Goal: Task Accomplishment & Management: Use online tool/utility

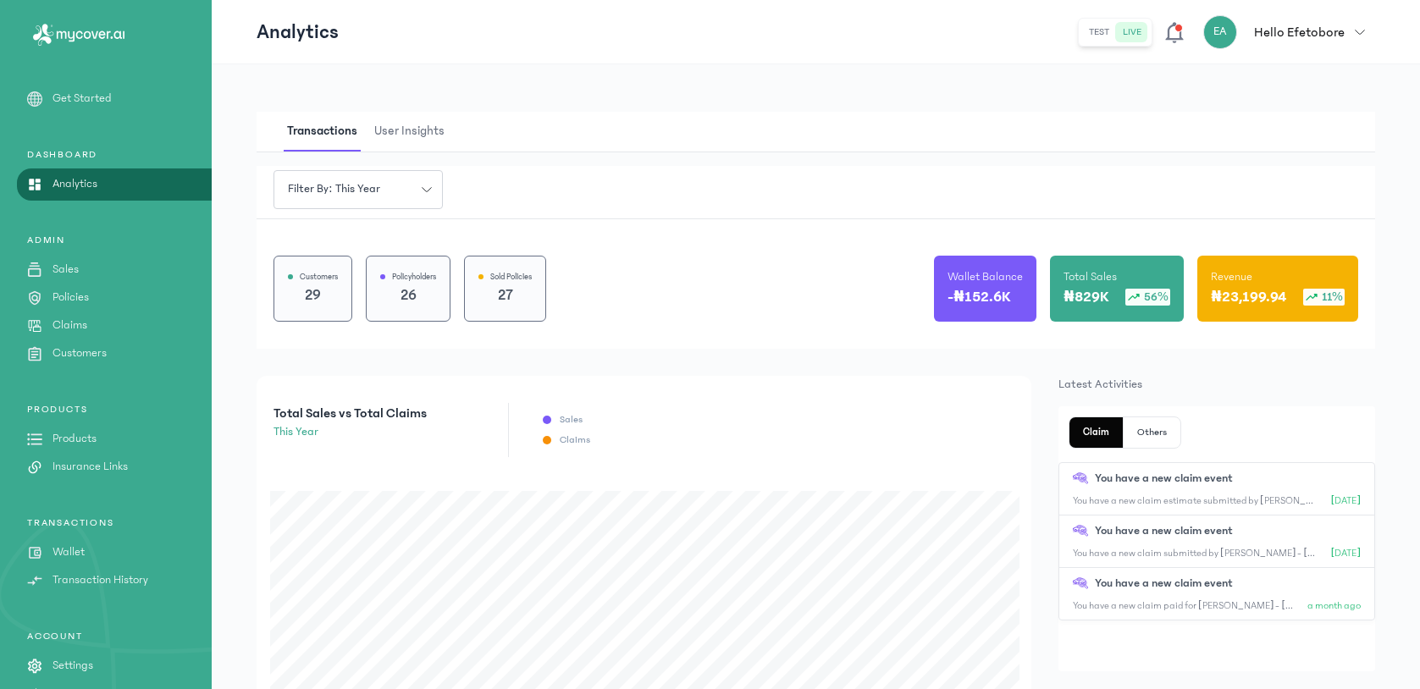
click at [66, 326] on p "Claims" at bounding box center [70, 326] width 35 height 18
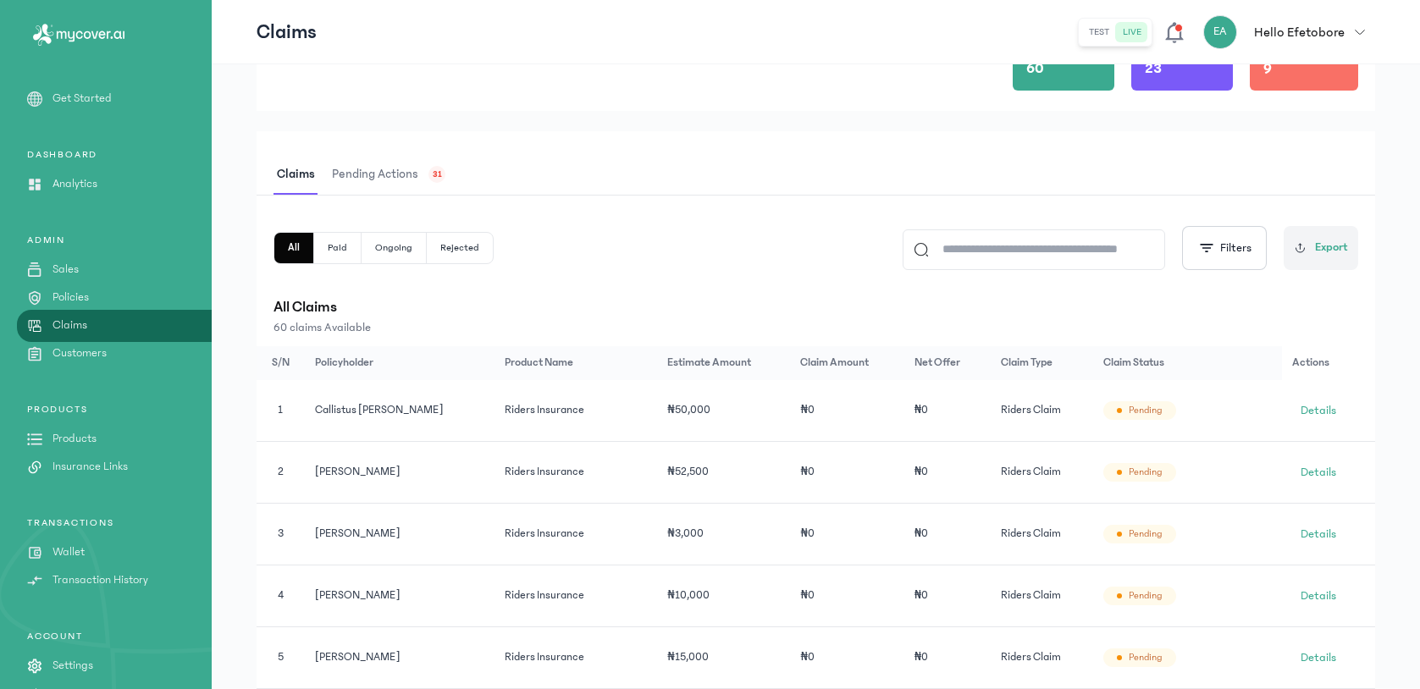
scroll to position [301, 0]
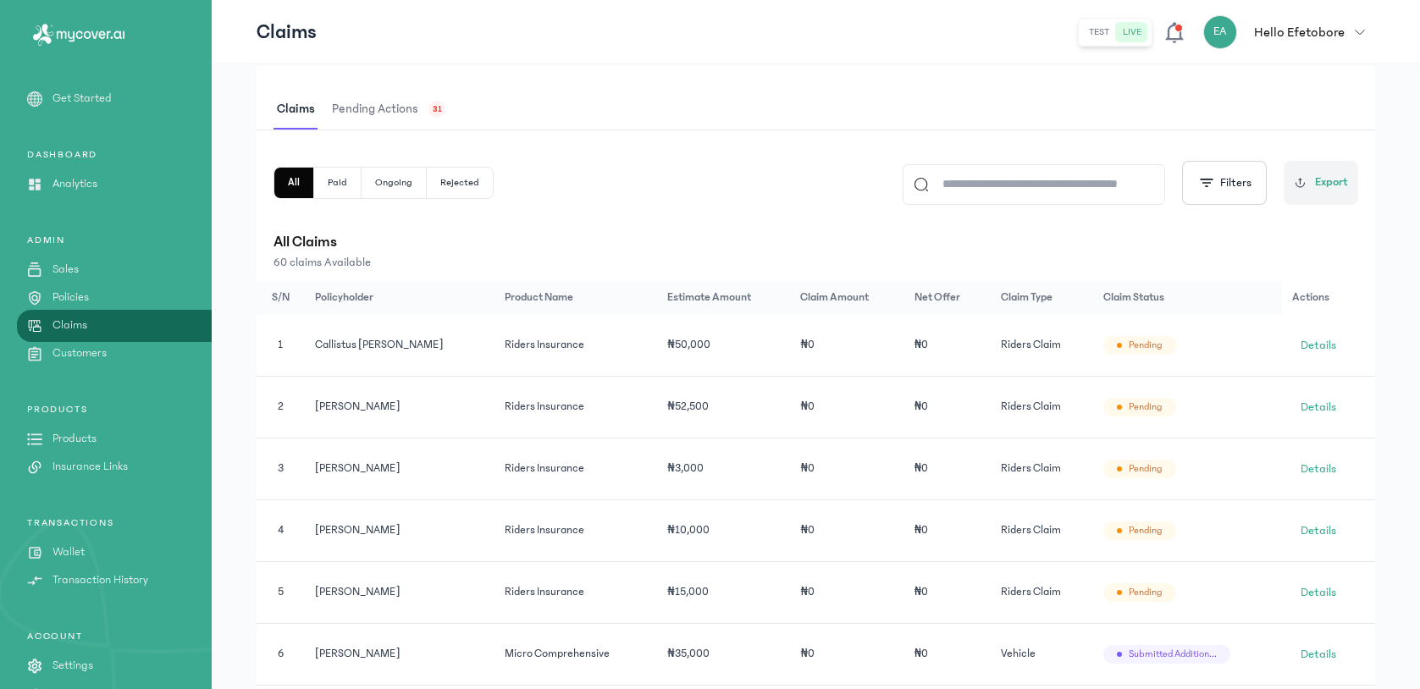
click at [406, 113] on span "Pending actions" at bounding box center [375, 110] width 93 height 40
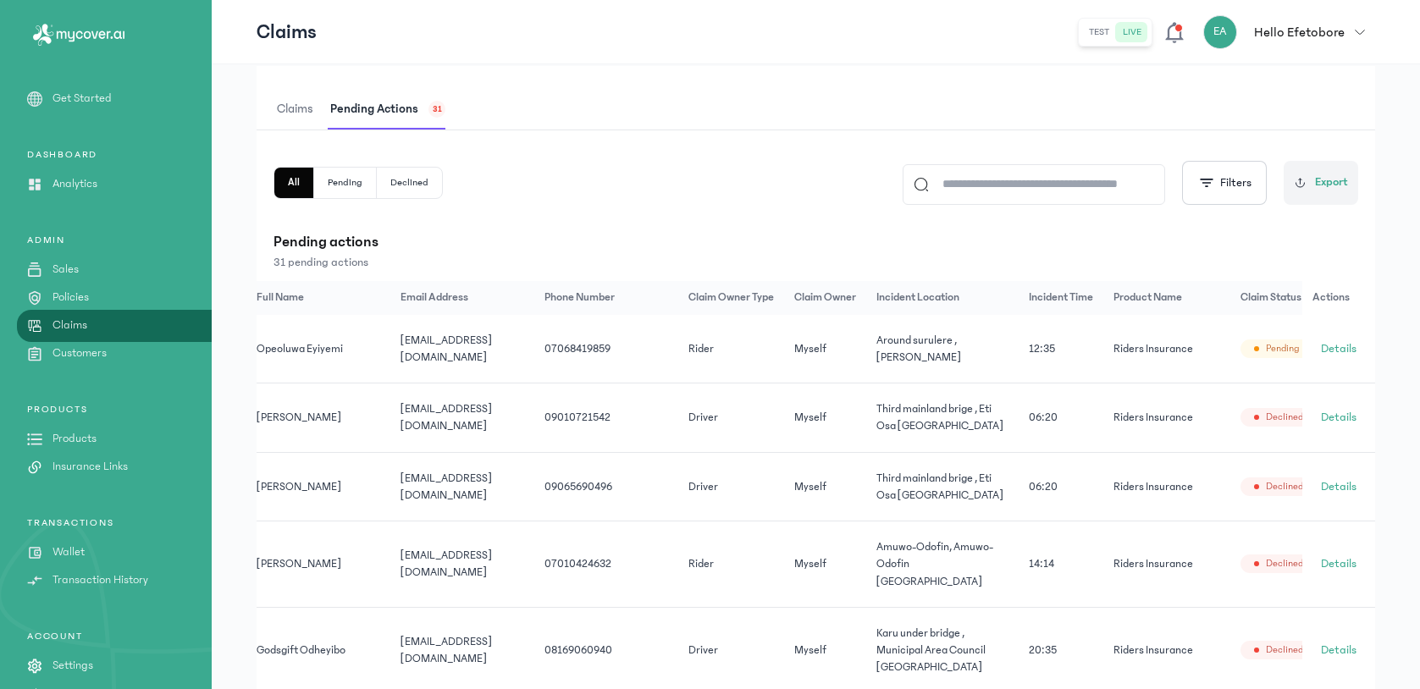
scroll to position [0, 158]
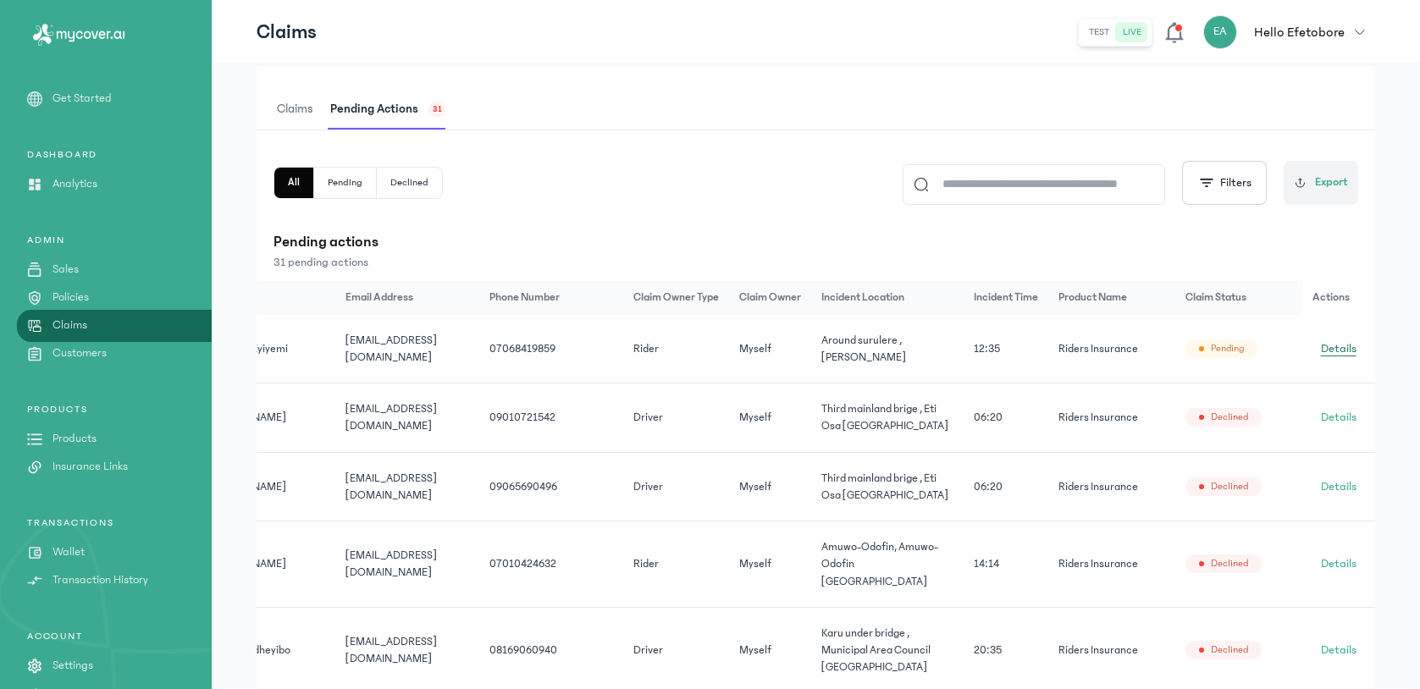
click at [1354, 349] on span "Details" at bounding box center [1339, 349] width 36 height 17
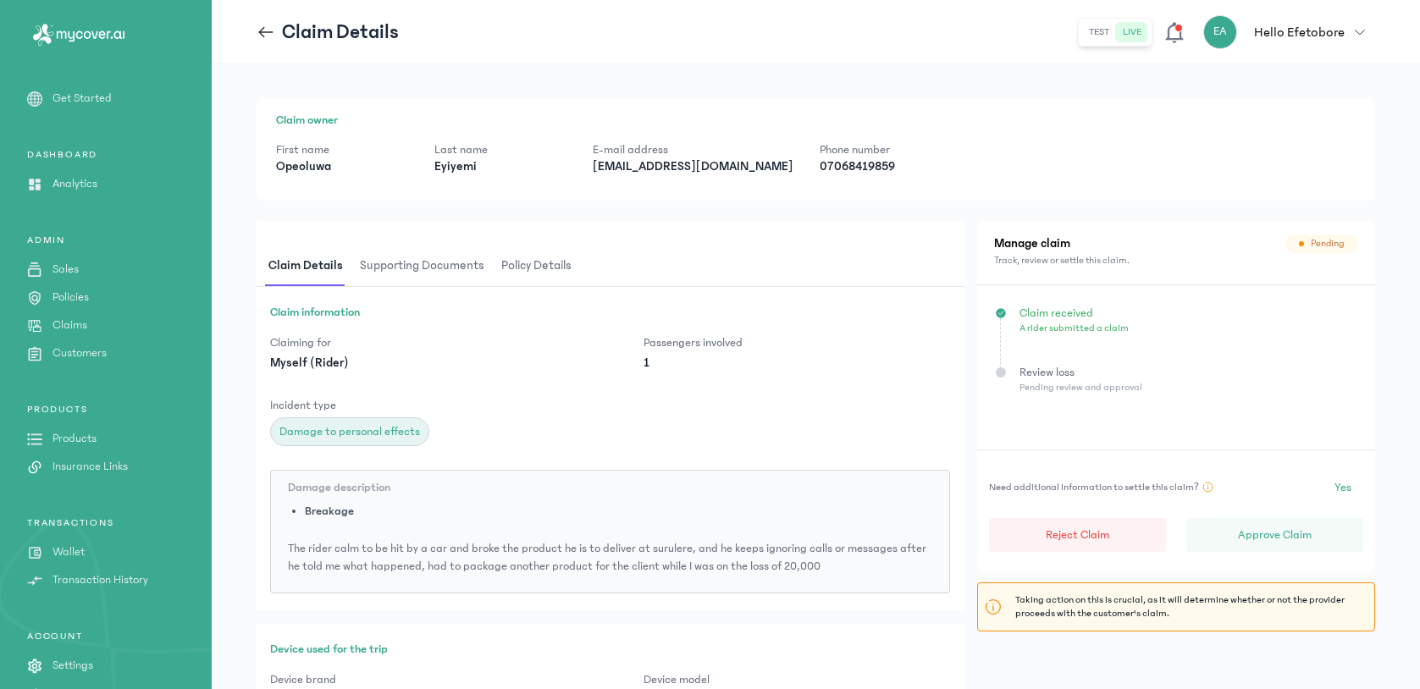
click at [645, 174] on p "[EMAIL_ADDRESS][DOMAIN_NAME]" at bounding box center [693, 166] width 200 height 17
click at [655, 161] on p "[EMAIL_ADDRESS][DOMAIN_NAME]" at bounding box center [693, 166] width 200 height 17
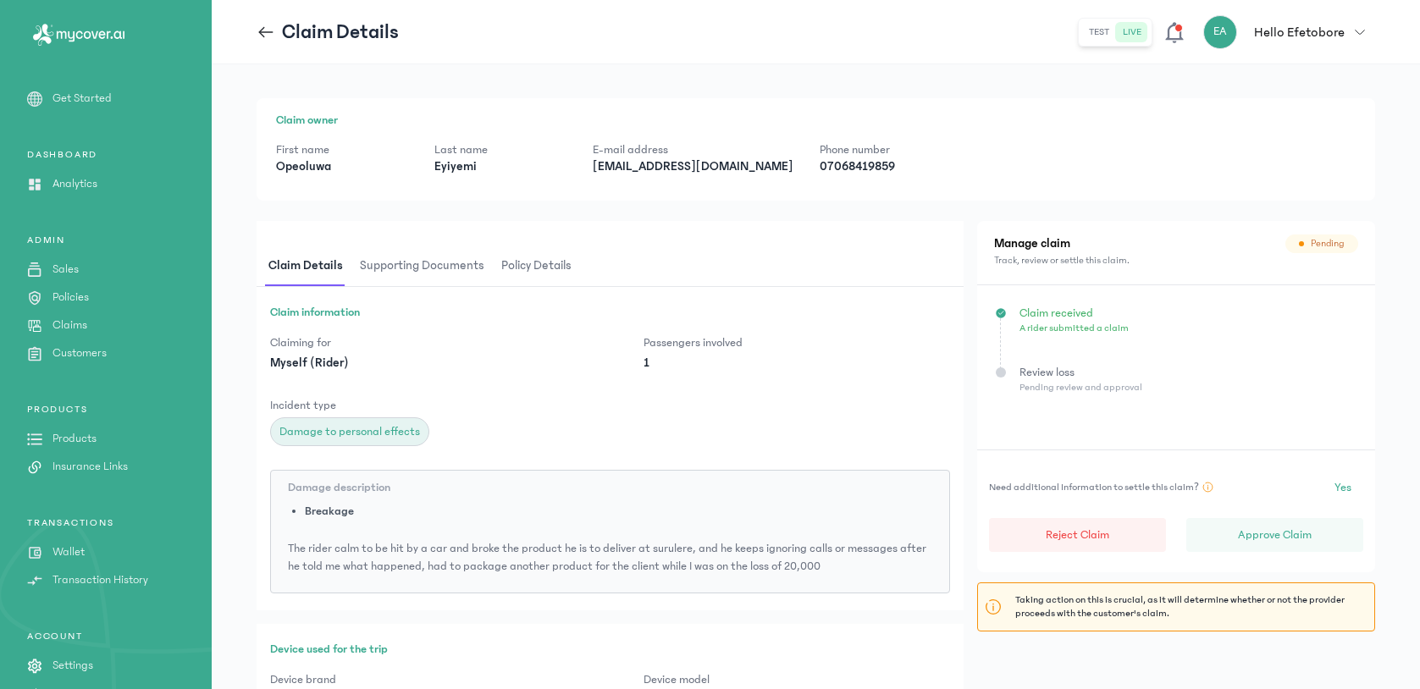
click at [648, 196] on div "Claim owner First name Opeoluwa Last name [PERSON_NAME] address [EMAIL_ADDRESS]…" at bounding box center [816, 149] width 1119 height 102
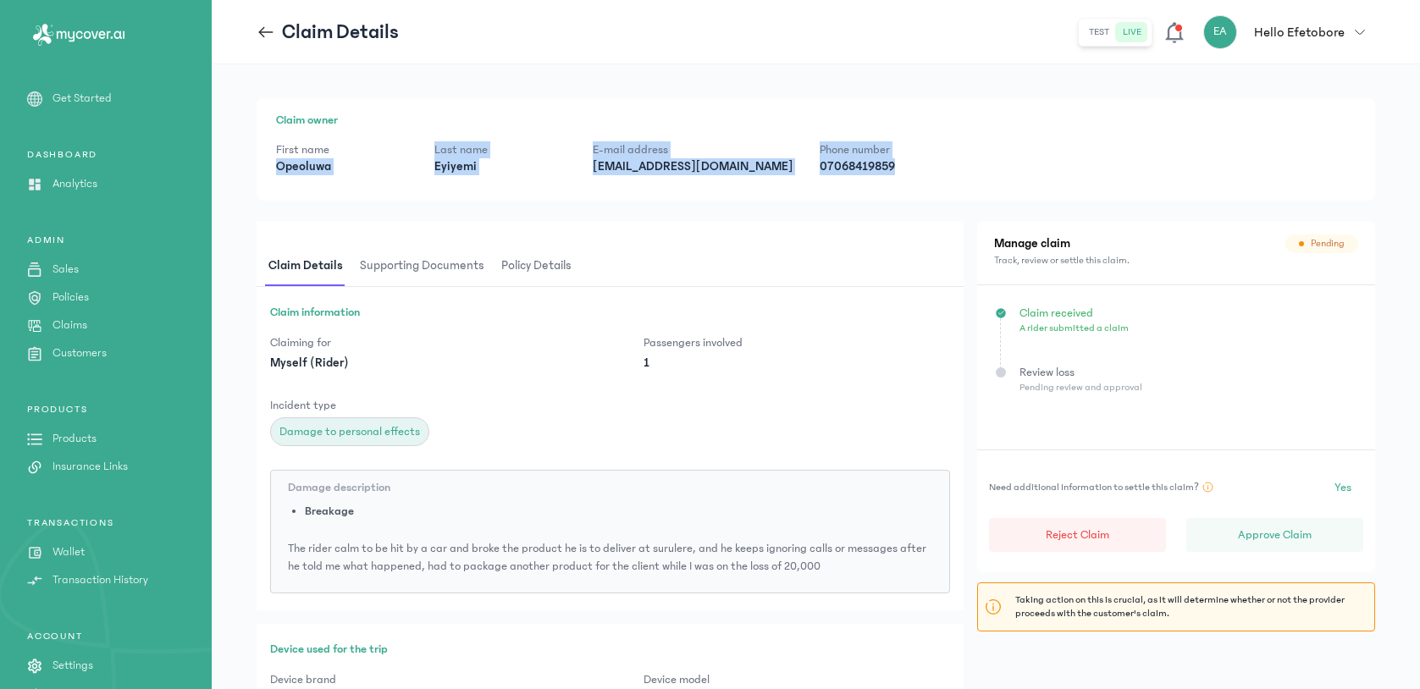
drag, startPoint x: 275, startPoint y: 164, endPoint x: 970, endPoint y: 195, distance: 695.2
click at [970, 195] on div "Claim owner First name Opeoluwa Last name [PERSON_NAME] address [EMAIL_ADDRESS]…" at bounding box center [816, 149] width 1119 height 102
click at [843, 168] on p "07068419859" at bounding box center [885, 166] width 131 height 17
drag, startPoint x: 885, startPoint y: 172, endPoint x: 269, endPoint y: 136, distance: 617.7
click at [269, 136] on div "Claim owner First name Opeoluwa Last name [PERSON_NAME] address [EMAIL_ADDRESS]…" at bounding box center [816, 149] width 1119 height 102
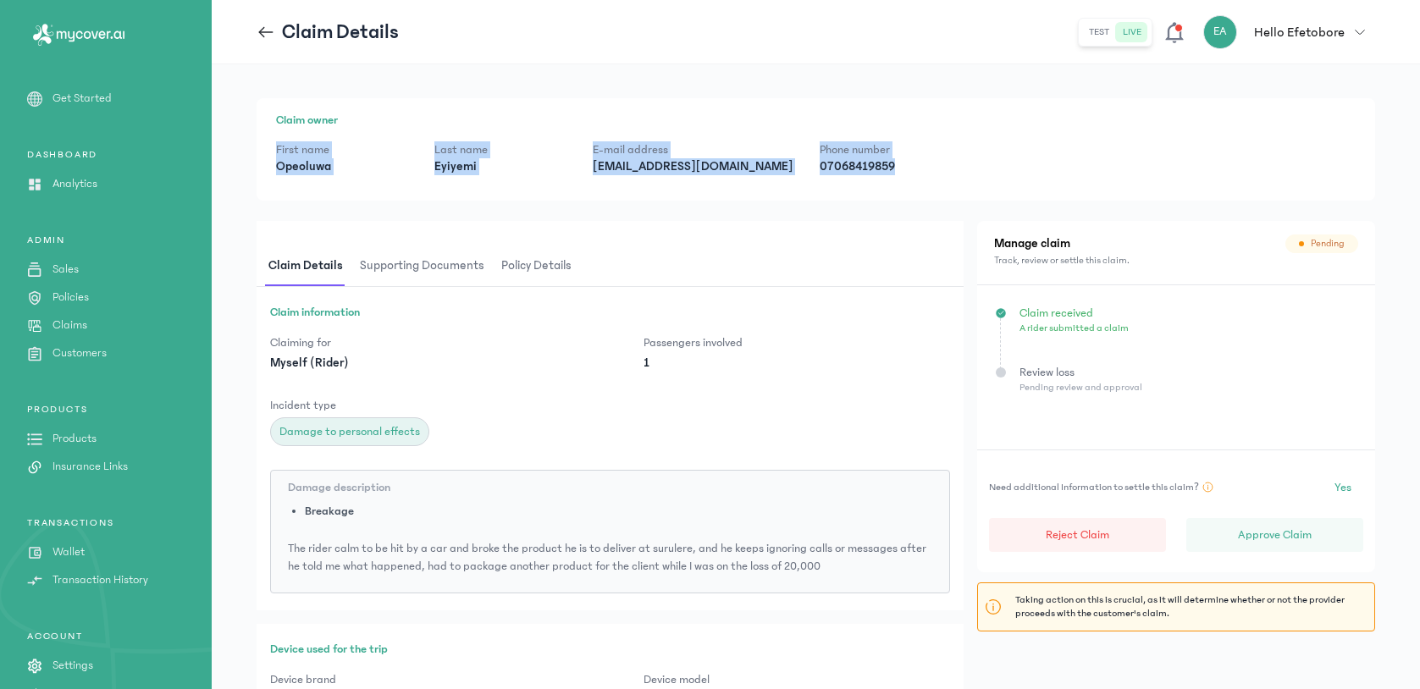
copy div "First name Opeoluwa Last name [PERSON_NAME] address [EMAIL_ADDRESS][DOMAIN_NAME…"
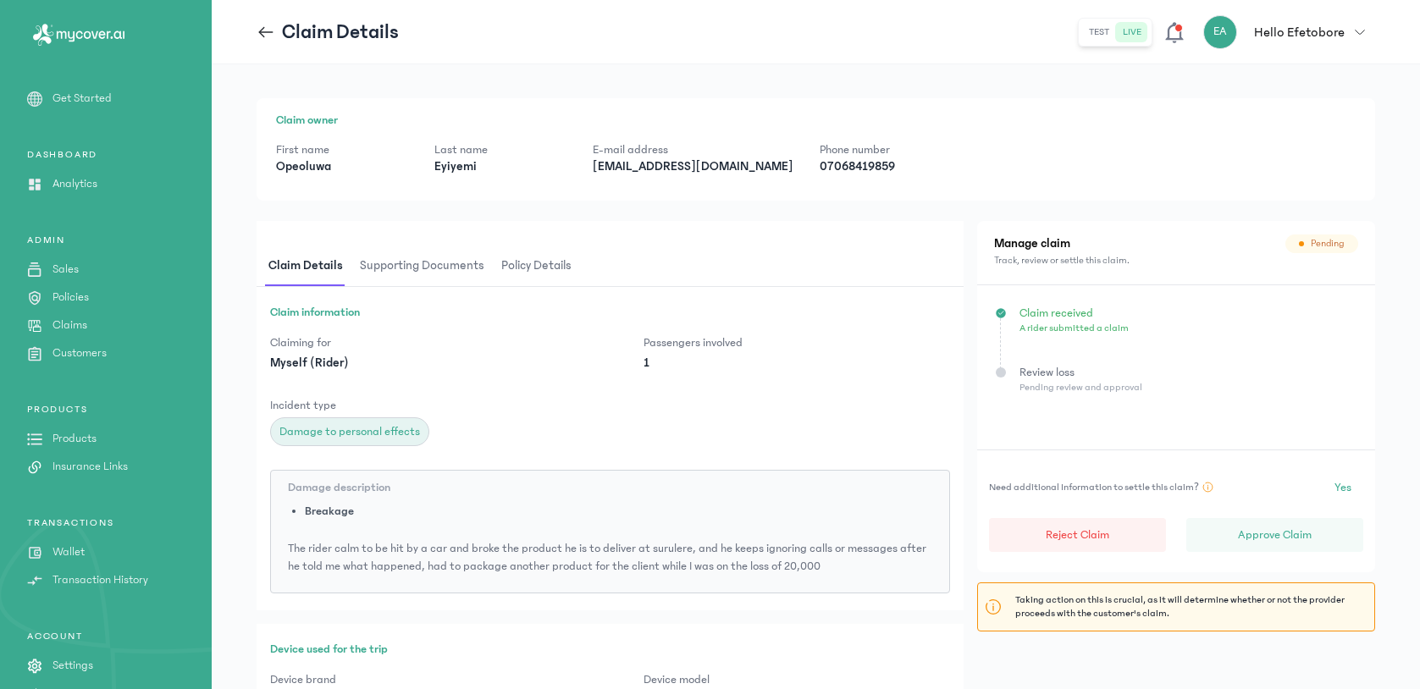
click at [1256, 552] on div "Need additional Information to settle this claim? Yes Reject Claim Approve Claim" at bounding box center [1176, 511] width 398 height 123
click at [1258, 527] on p "Approve Claim" at bounding box center [1275, 535] width 74 height 17
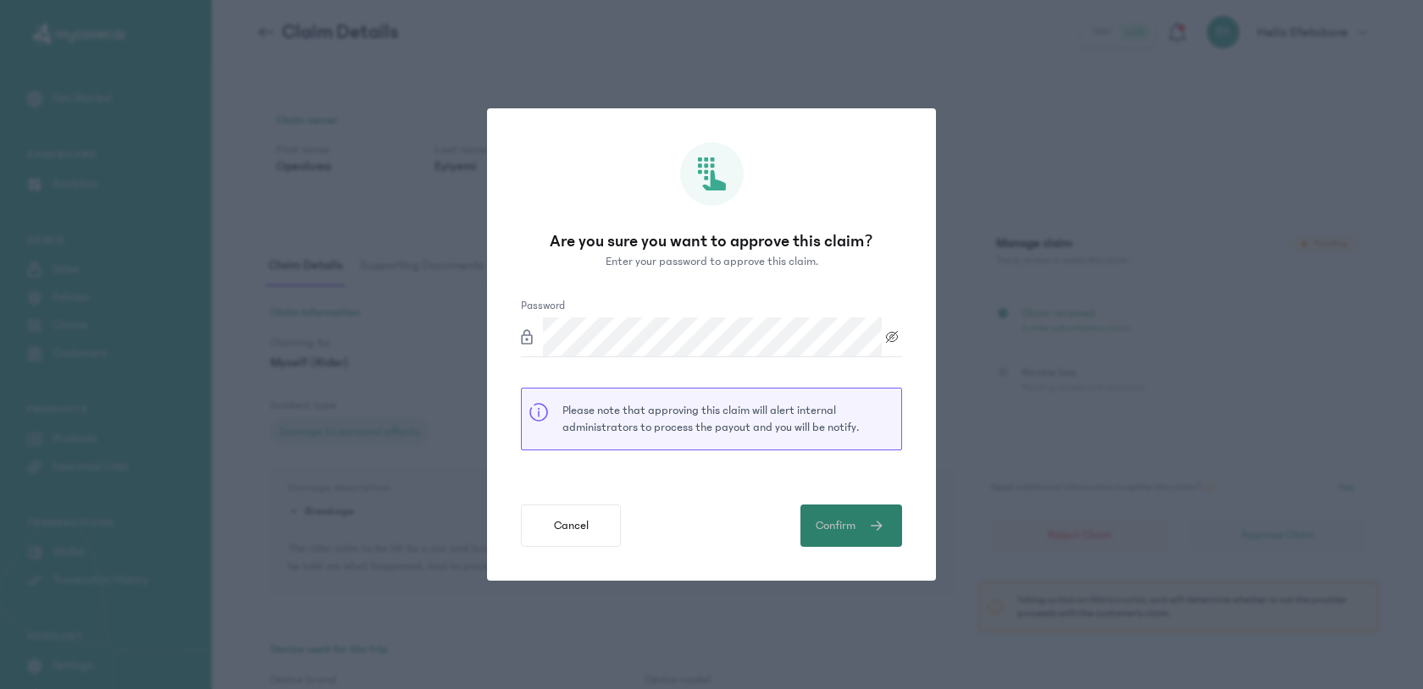
click at [817, 534] on span "Confirm" at bounding box center [836, 527] width 40 height 18
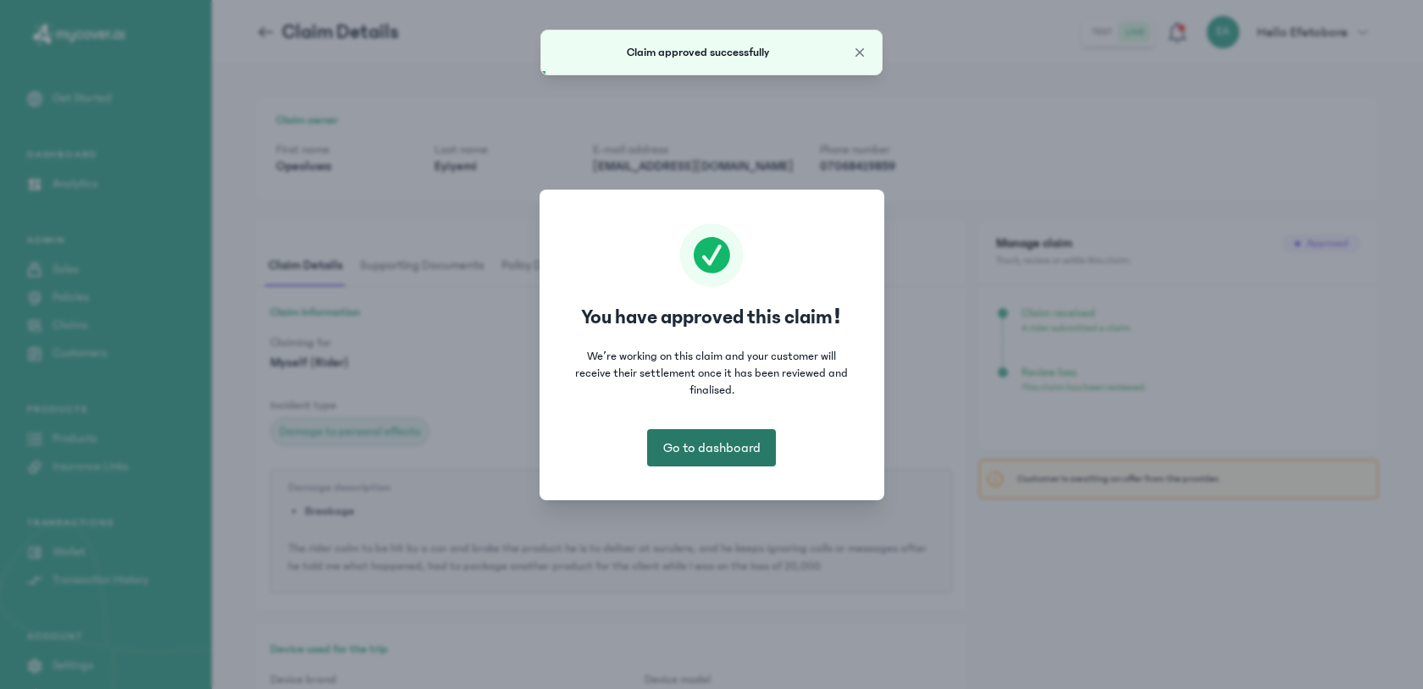
click at [762, 446] on button "Go to dashboard" at bounding box center [711, 447] width 129 height 37
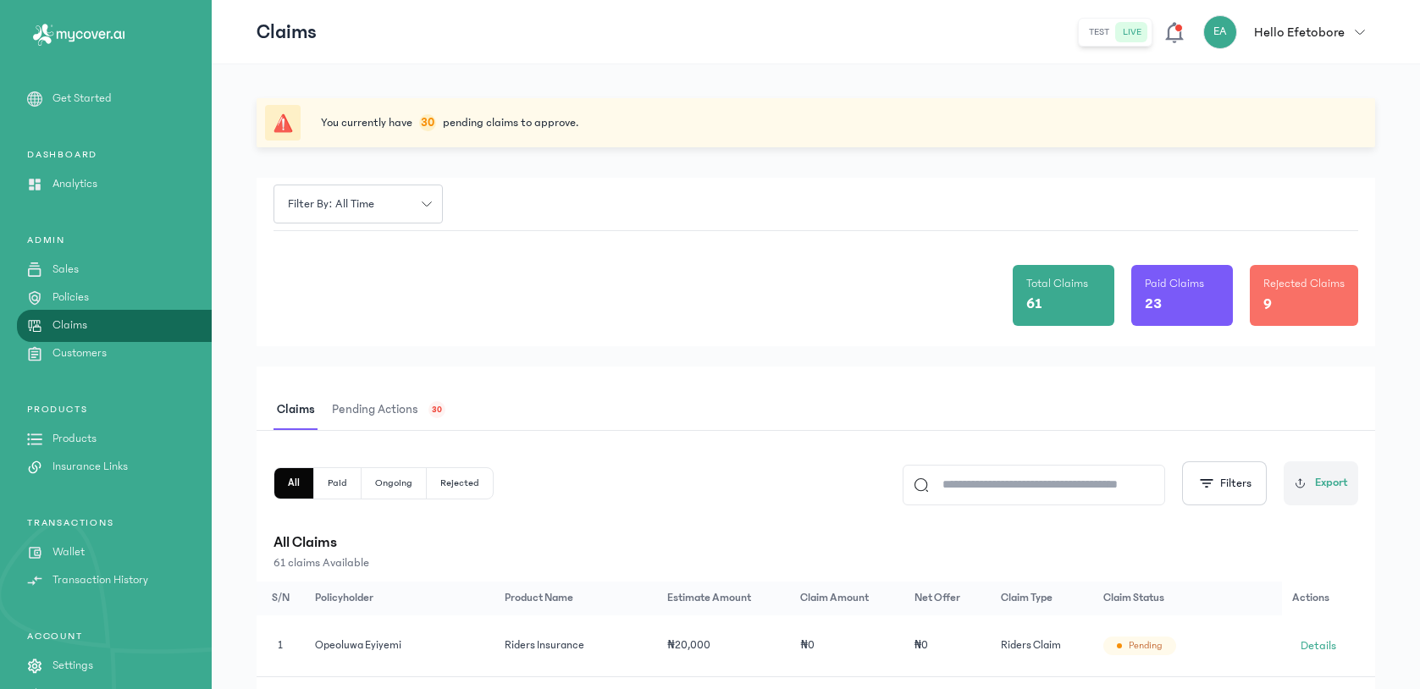
click at [387, 412] on span "Pending actions" at bounding box center [375, 410] width 93 height 40
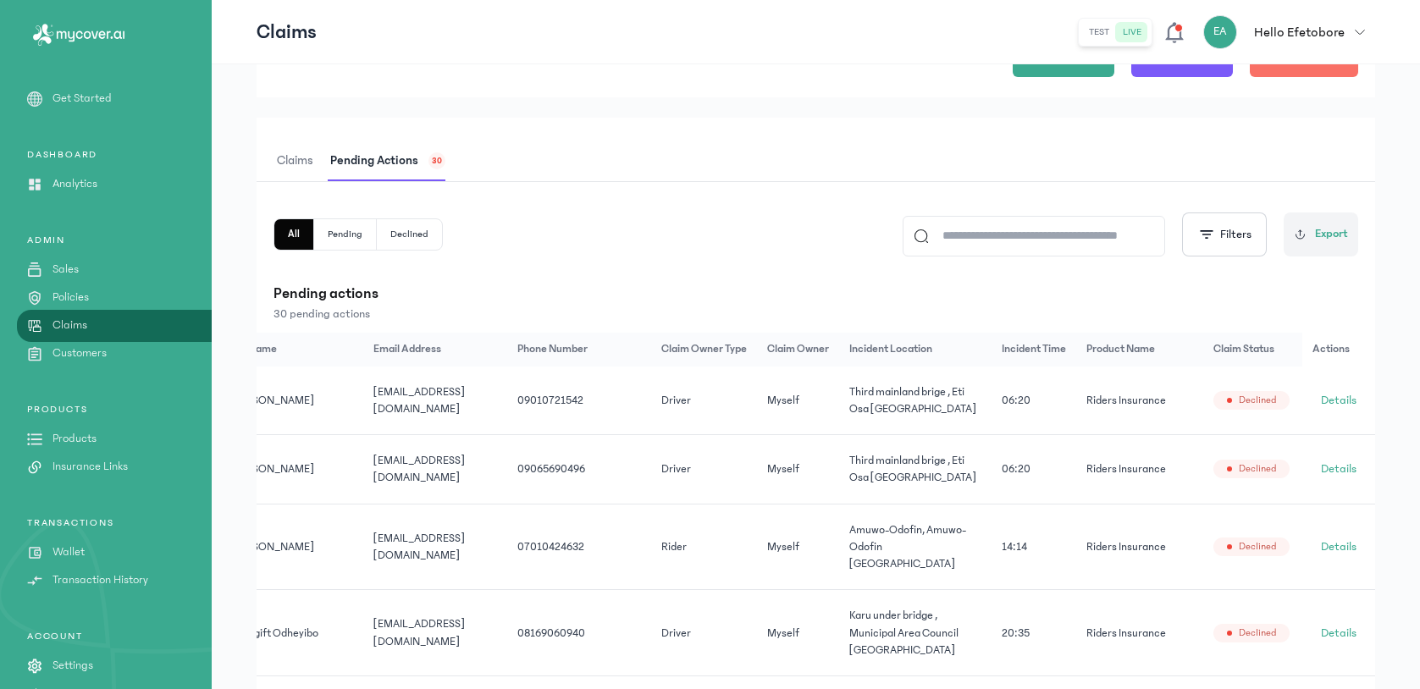
scroll to position [0, 158]
